Goal: Obtain resource: Download file/media

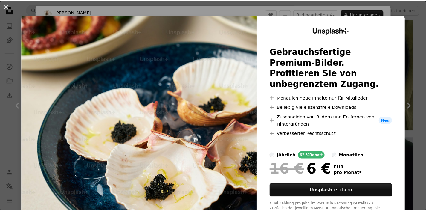
scroll to position [30, 0]
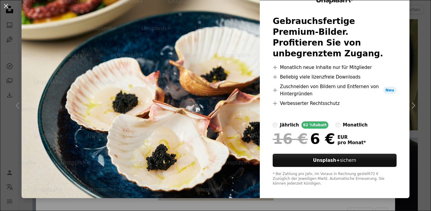
click at [9, 75] on div "An X shape Unsplash+ Gebrauchsfertige Premium-Bilder. Profitieren Sie von unbeg…" at bounding box center [215, 105] width 431 height 211
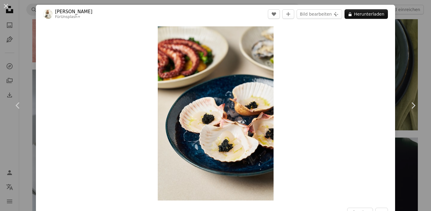
click at [403, 25] on div "An X shape Chevron left Chevron right [PERSON_NAME] Für Unsplash+ A heart A plu…" at bounding box center [215, 105] width 431 height 211
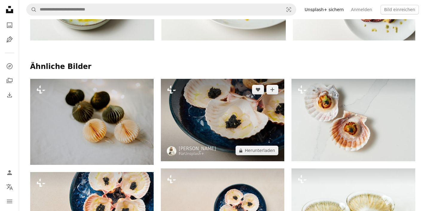
scroll to position [401, 0]
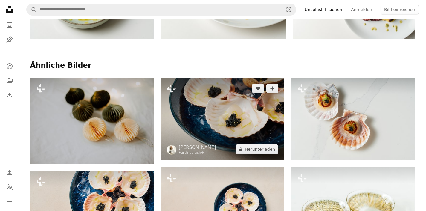
click at [261, 114] on img at bounding box center [223, 118] width 124 height 82
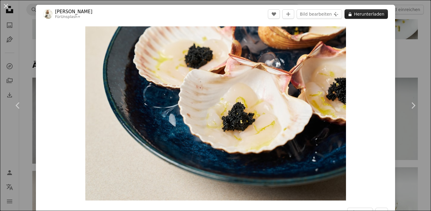
click at [361, 14] on button "A lock Herunterladen" at bounding box center [365, 14] width 43 height 10
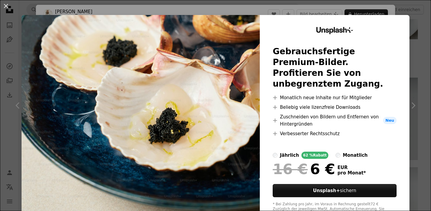
click at [405, 13] on div "An X shape Unsplash+ Gebrauchsfertige Premium-Bilder. Profitieren Sie von unbeg…" at bounding box center [215, 105] width 431 height 211
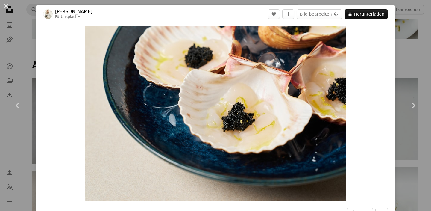
click at [408, 68] on div "An X shape Chevron left Chevron right [PERSON_NAME] Für Unsplash+ A heart A plu…" at bounding box center [215, 105] width 431 height 211
